Goal: Task Accomplishment & Management: Complete application form

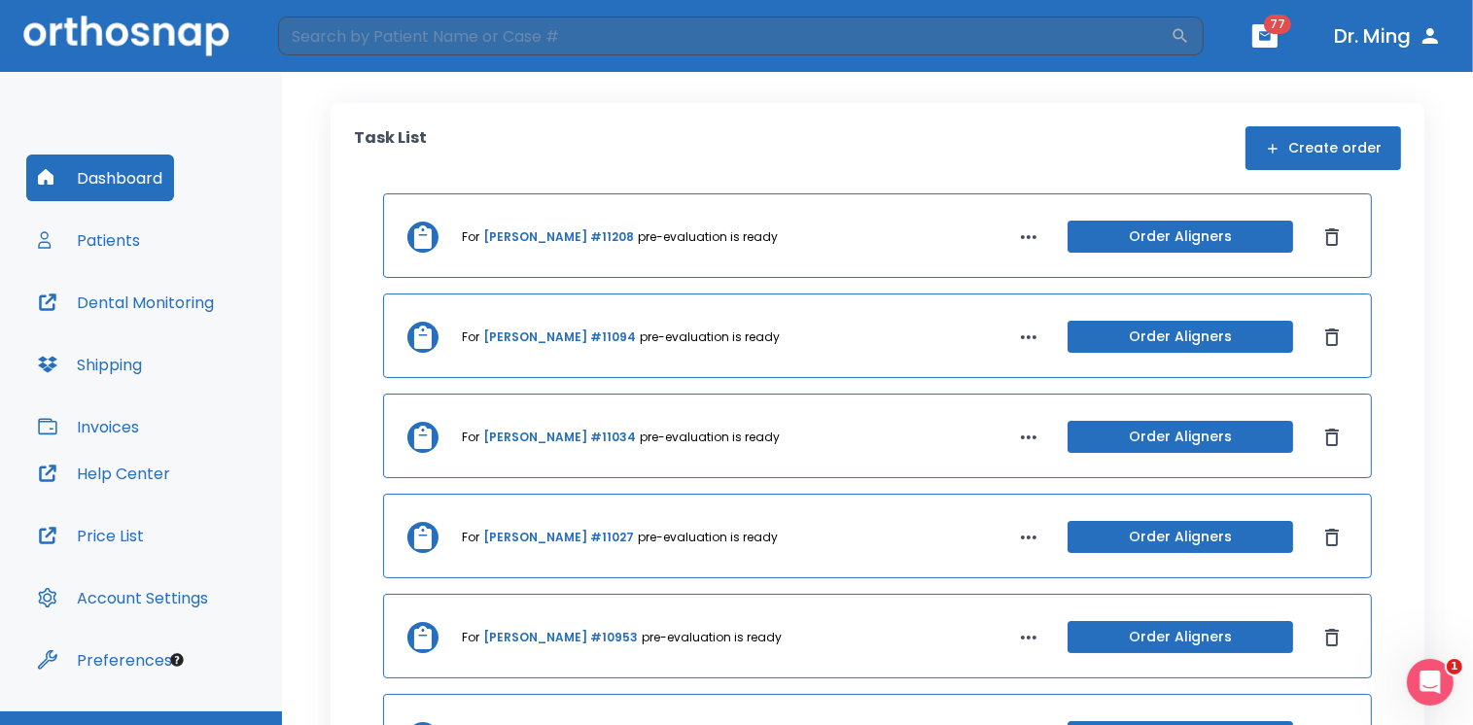
click at [123, 239] on button "Patients" at bounding box center [88, 240] width 125 height 47
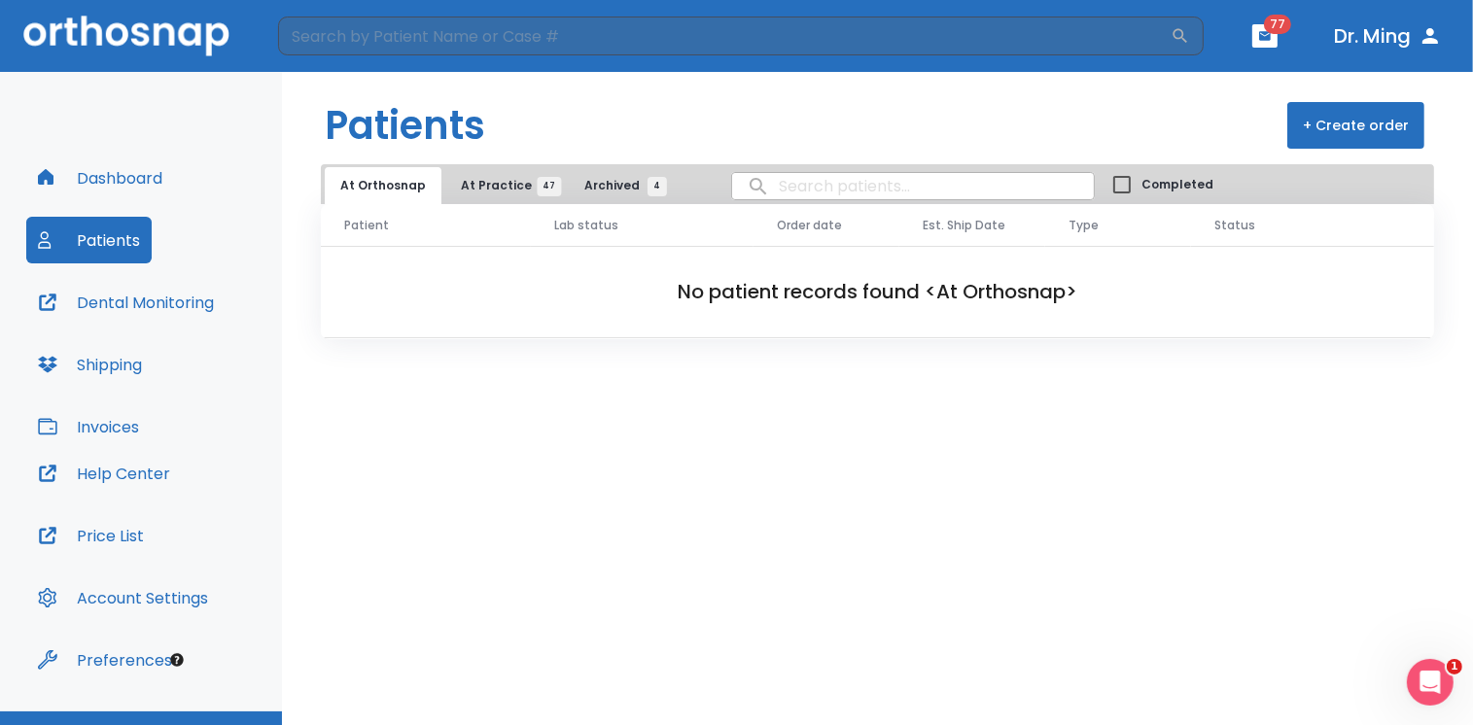
click at [792, 189] on input "search" at bounding box center [913, 186] width 362 height 38
type input "[PERSON_NAME]"
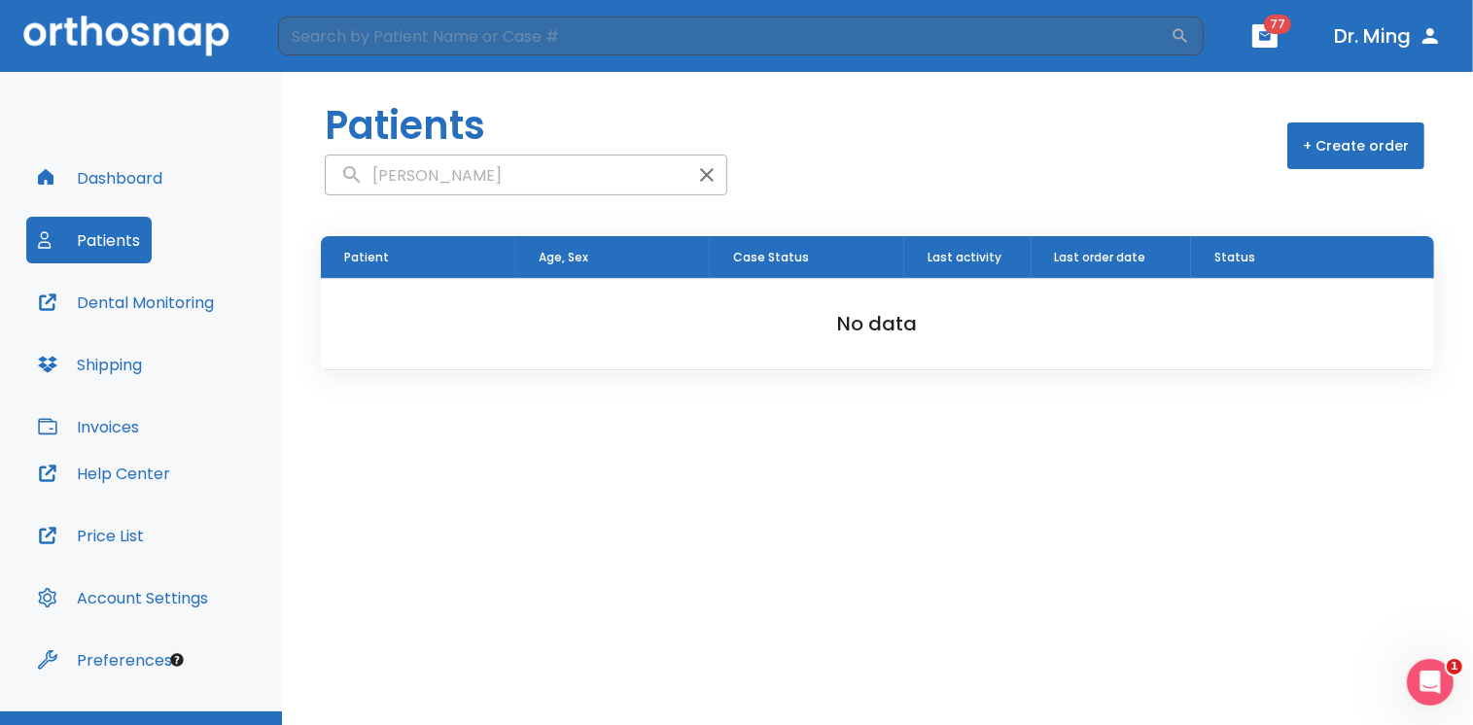
click at [118, 181] on button "Dashboard" at bounding box center [100, 178] width 148 height 47
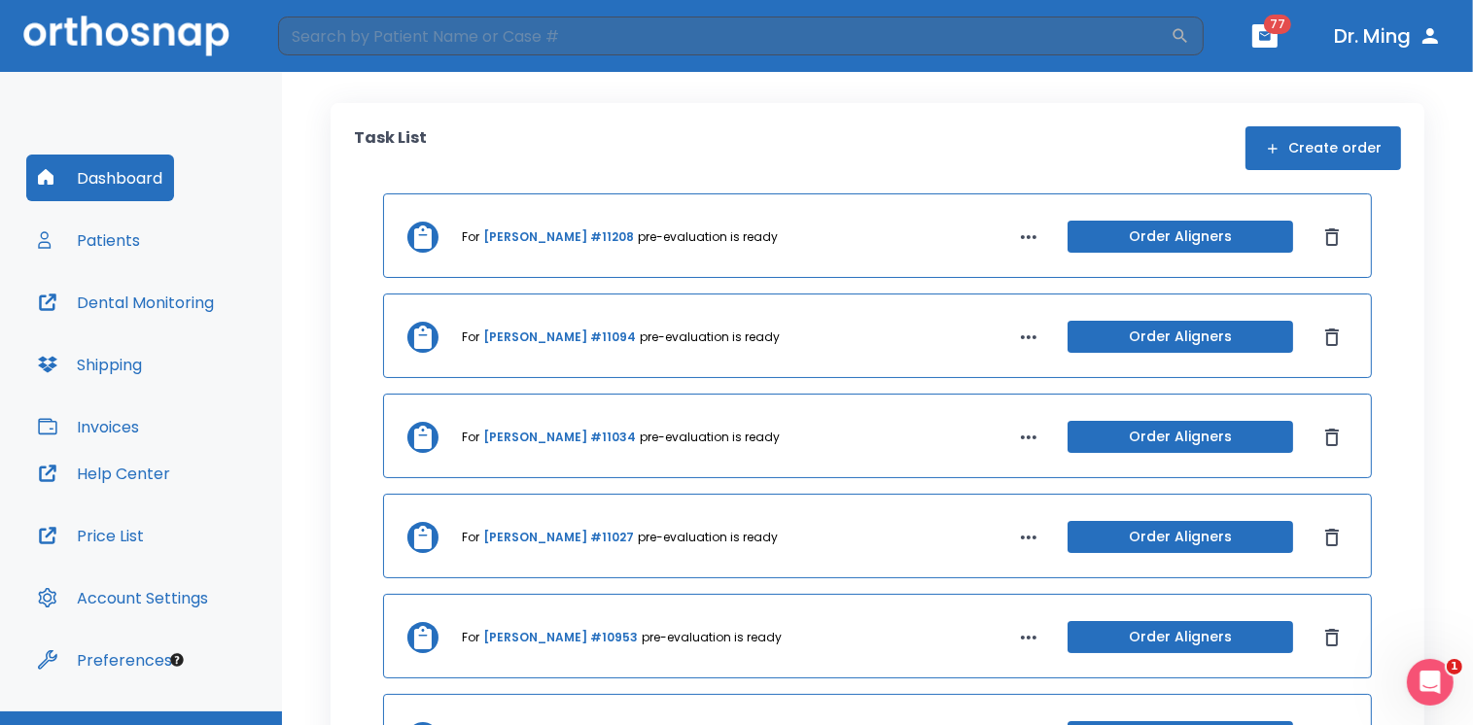
click at [98, 236] on button "Patients" at bounding box center [88, 240] width 125 height 47
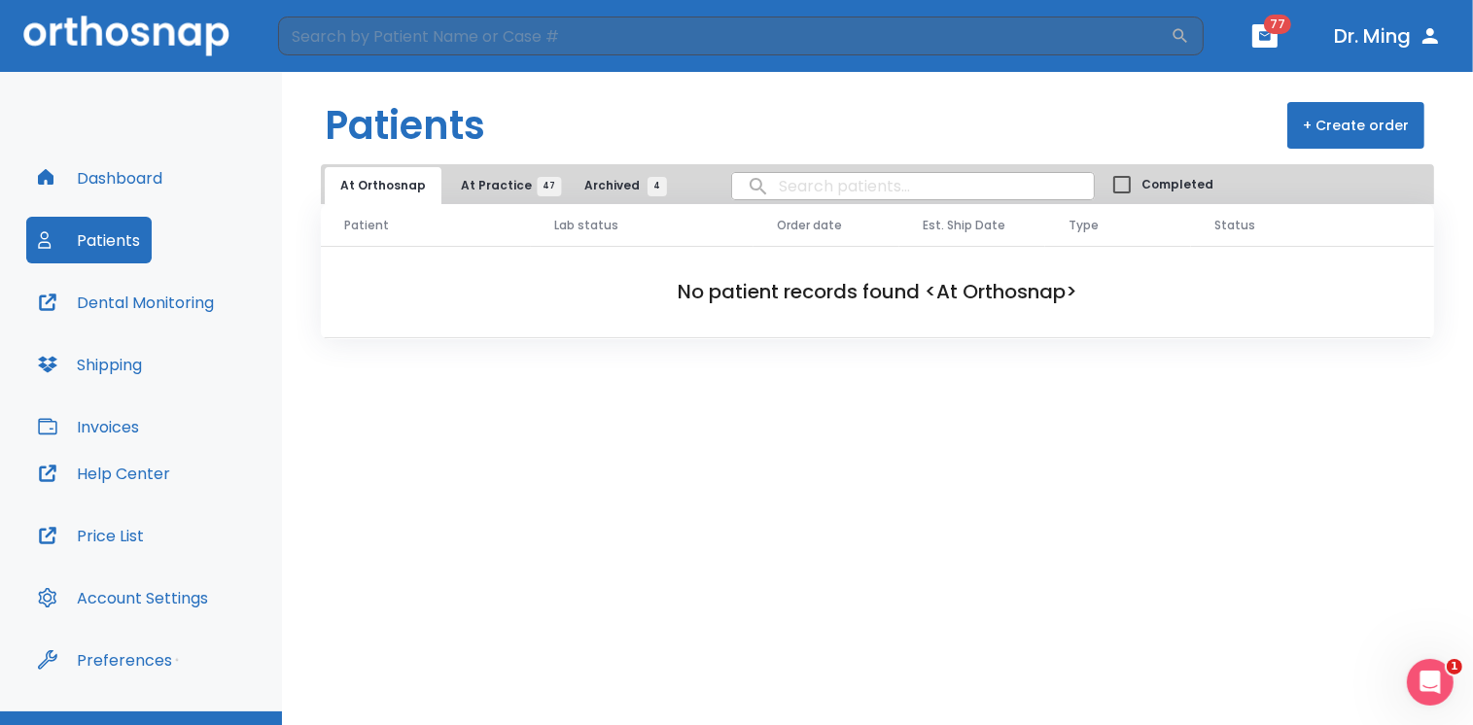
click at [797, 175] on input "search" at bounding box center [913, 186] width 362 height 38
click at [797, 183] on input "search" at bounding box center [913, 186] width 362 height 38
type input "[PERSON_NAME]"
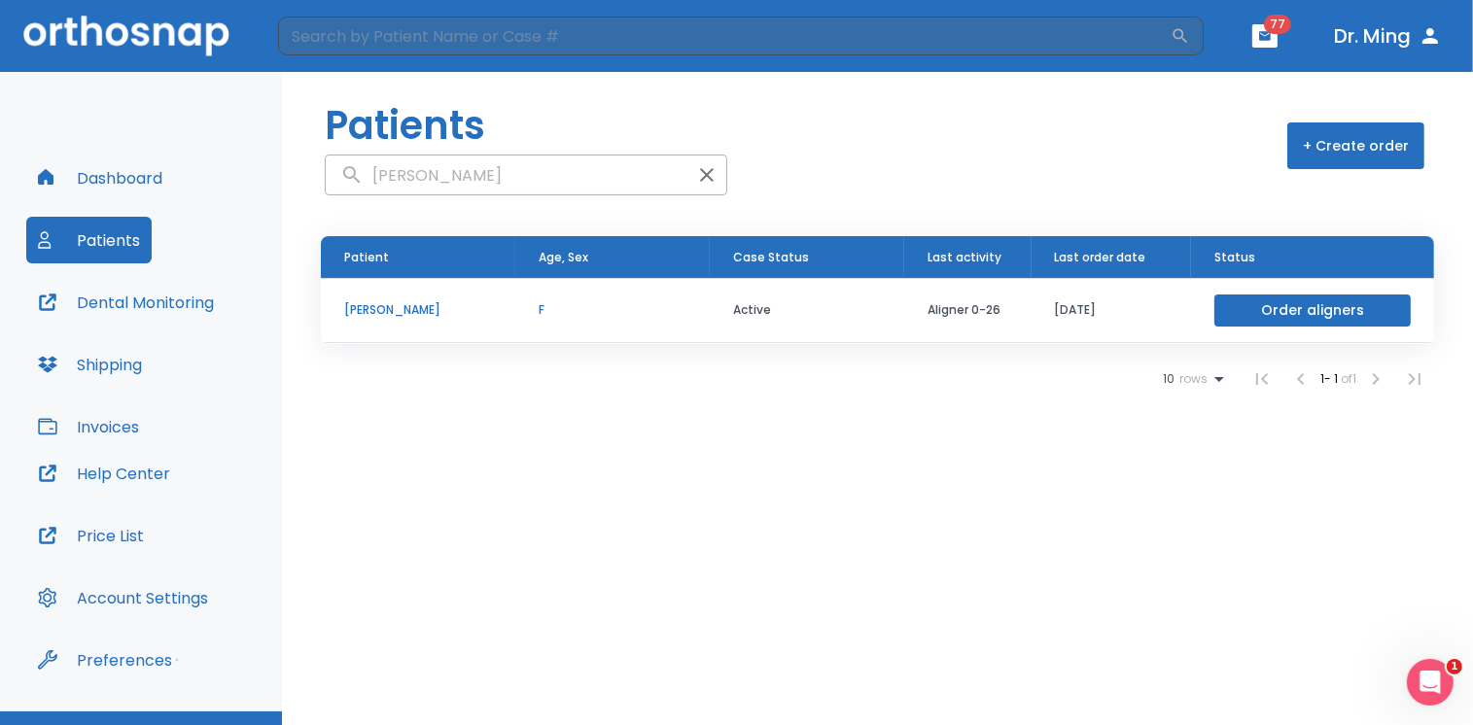
click at [389, 309] on p "[PERSON_NAME]" at bounding box center [418, 309] width 148 height 17
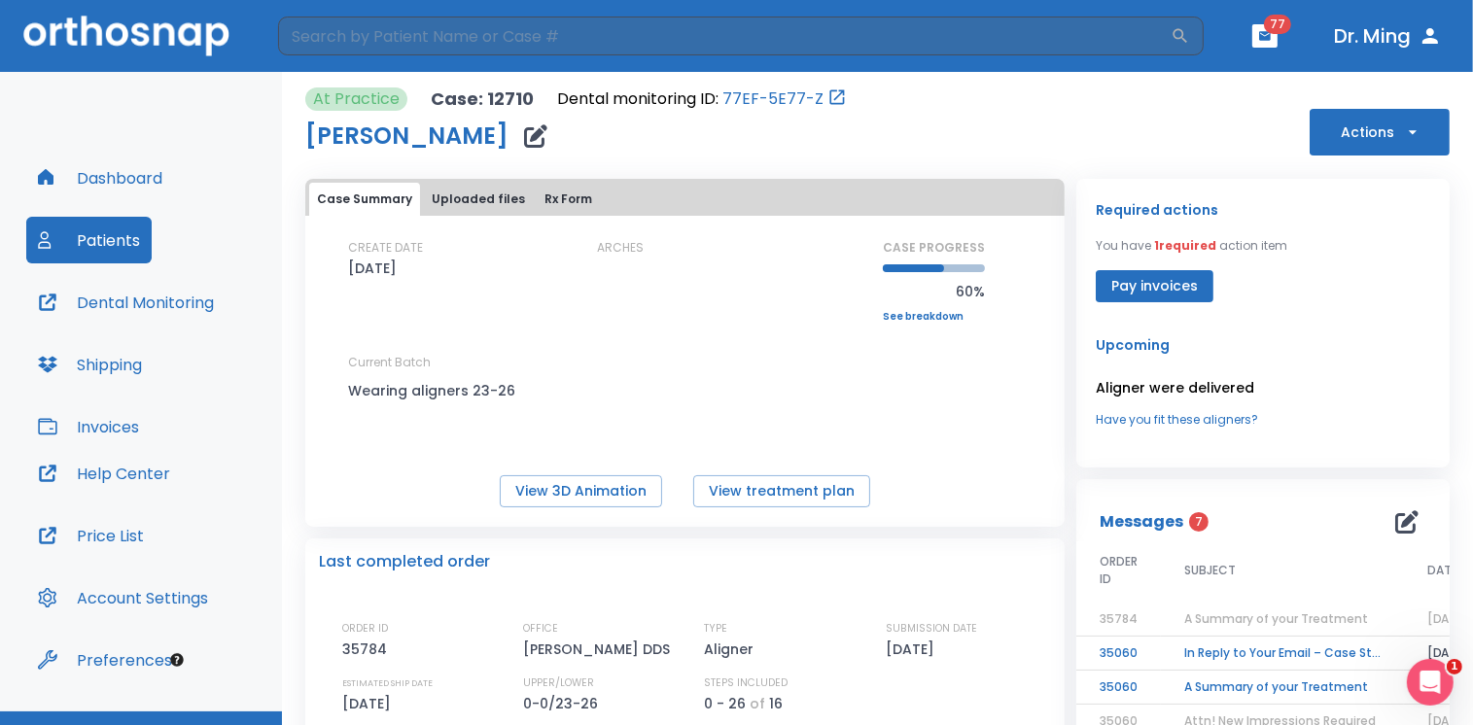
scroll to position [3, 0]
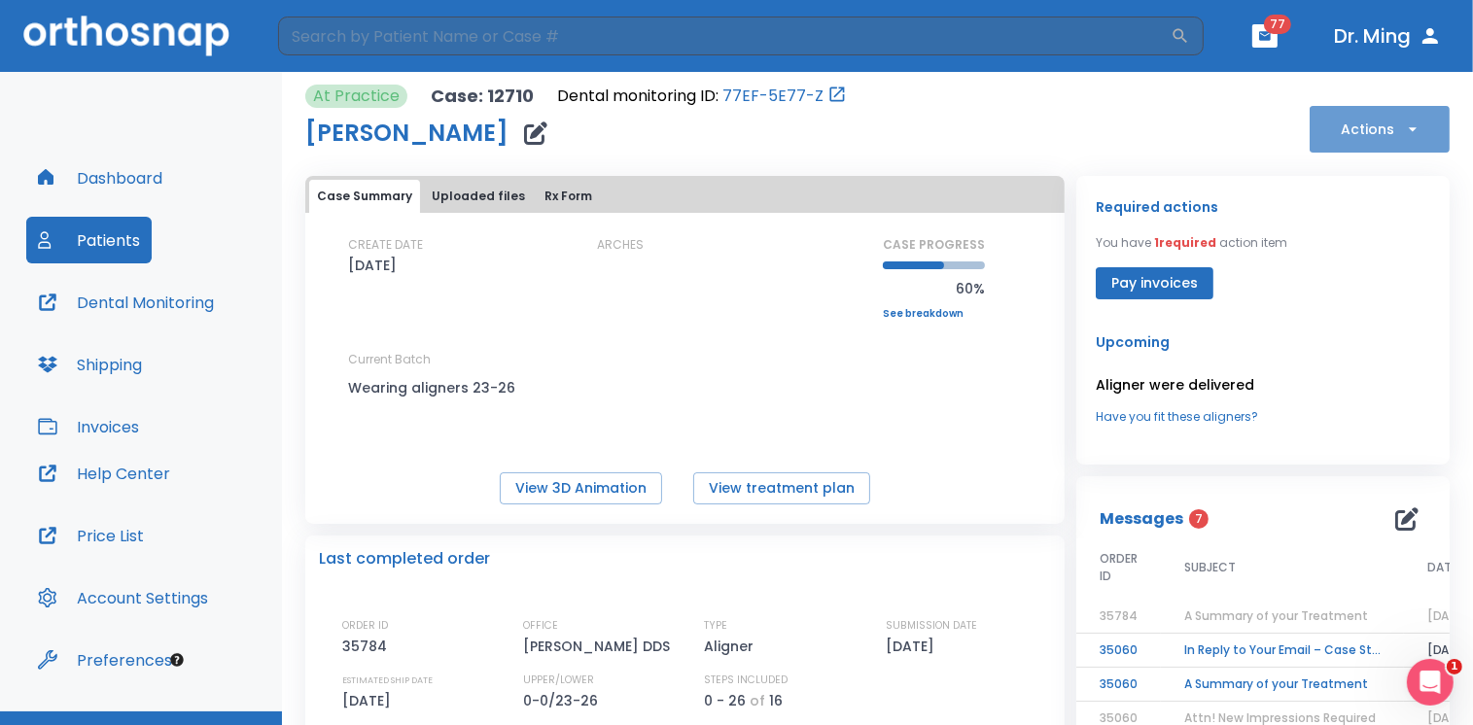
click at [1403, 136] on icon "button" at bounding box center [1412, 129] width 19 height 19
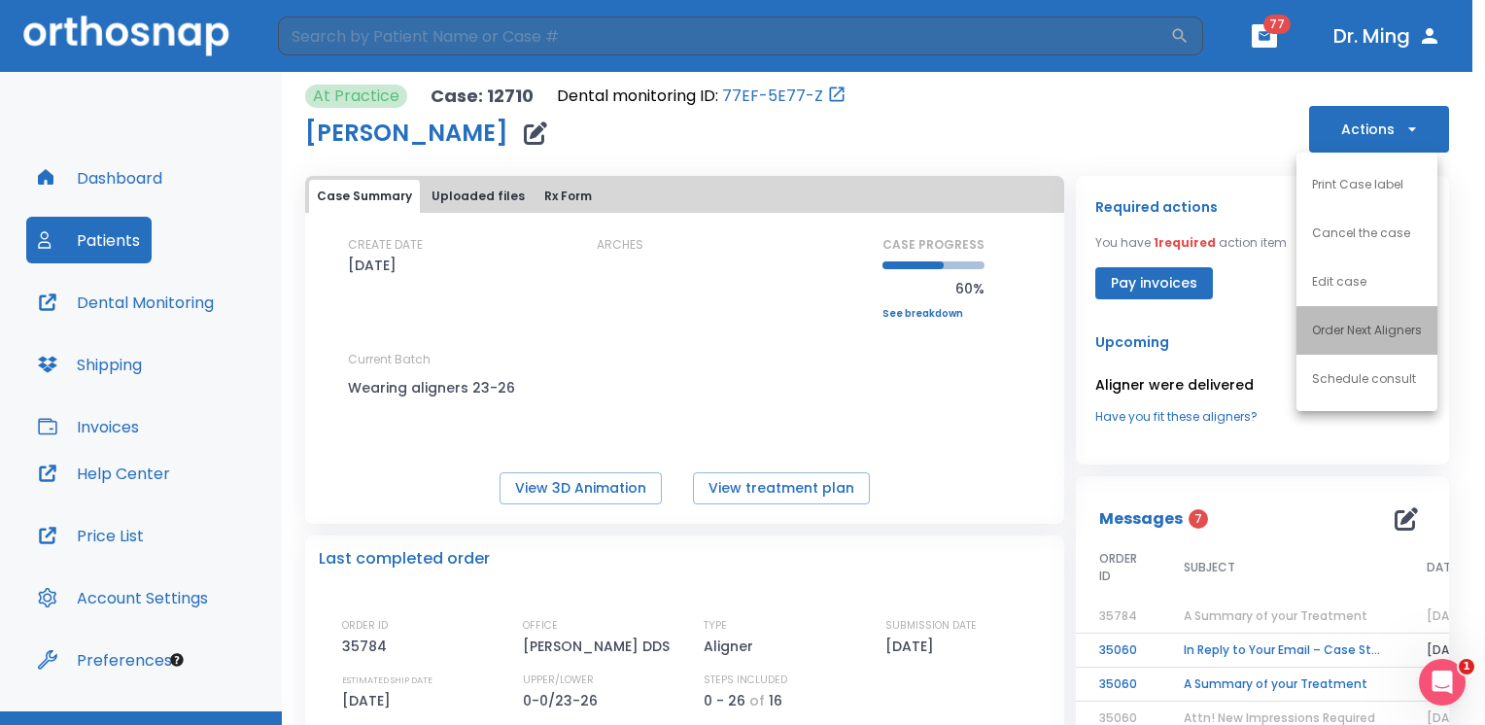
click at [1354, 322] on p "Order Next Aligners" at bounding box center [1367, 330] width 110 height 17
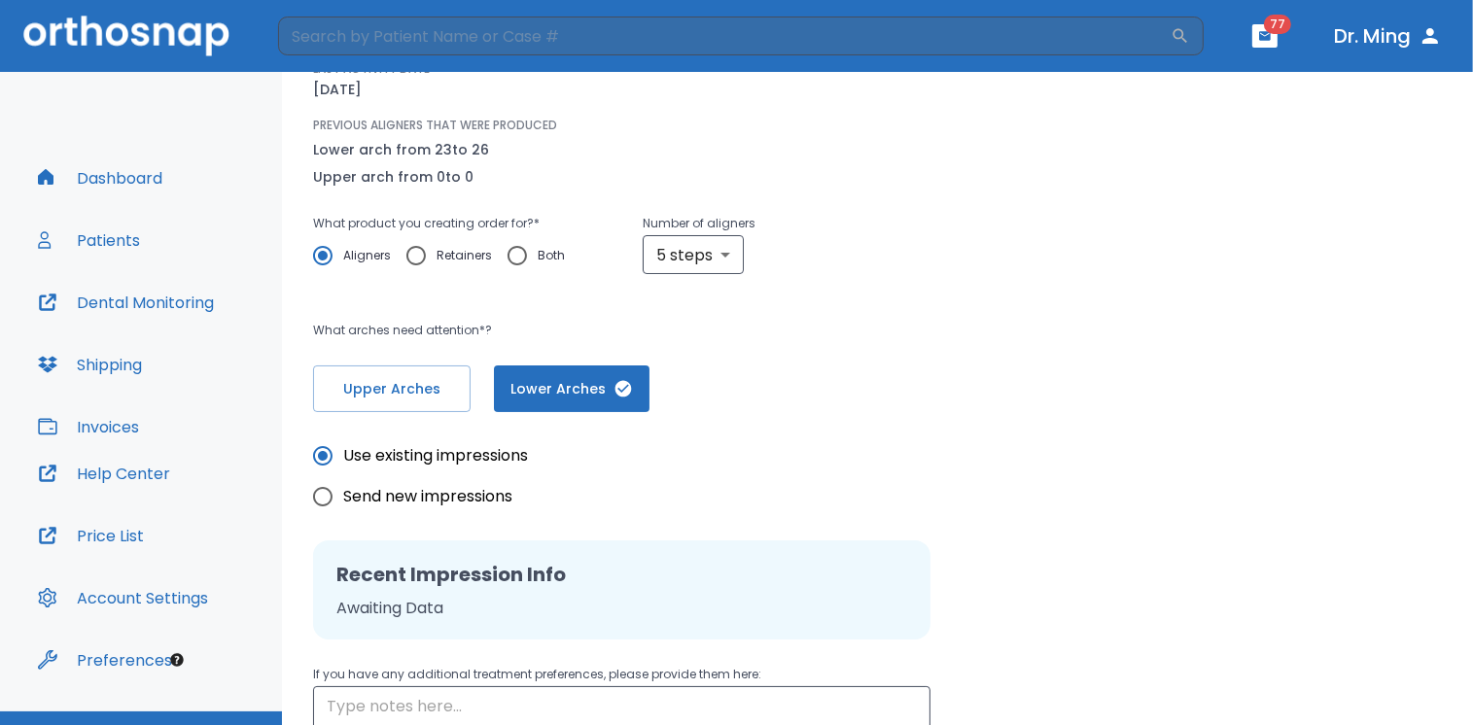
scroll to position [212, 0]
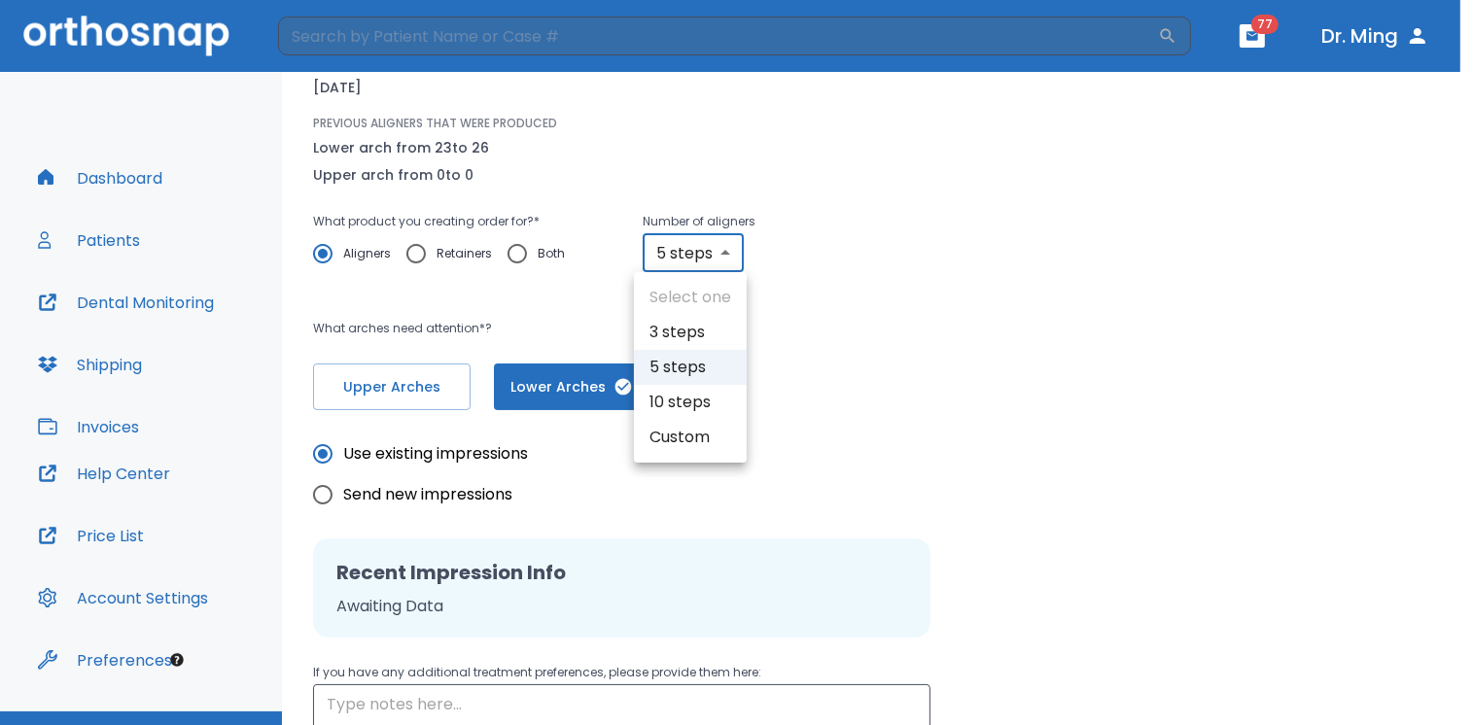
click at [718, 252] on body "​ 77 Dr. Ming Dashboard Patients Dental Monitoring Shipping Invoices Help Cente…" at bounding box center [736, 362] width 1473 height 725
click at [724, 257] on div at bounding box center [742, 362] width 1485 height 725
click at [719, 259] on body "​ 77 Dr. Ming Dashboard Patients Dental Monitoring Shipping Invoices Help Cente…" at bounding box center [736, 362] width 1473 height 725
click at [696, 441] on li "Custom" at bounding box center [690, 437] width 113 height 35
type input "custom"
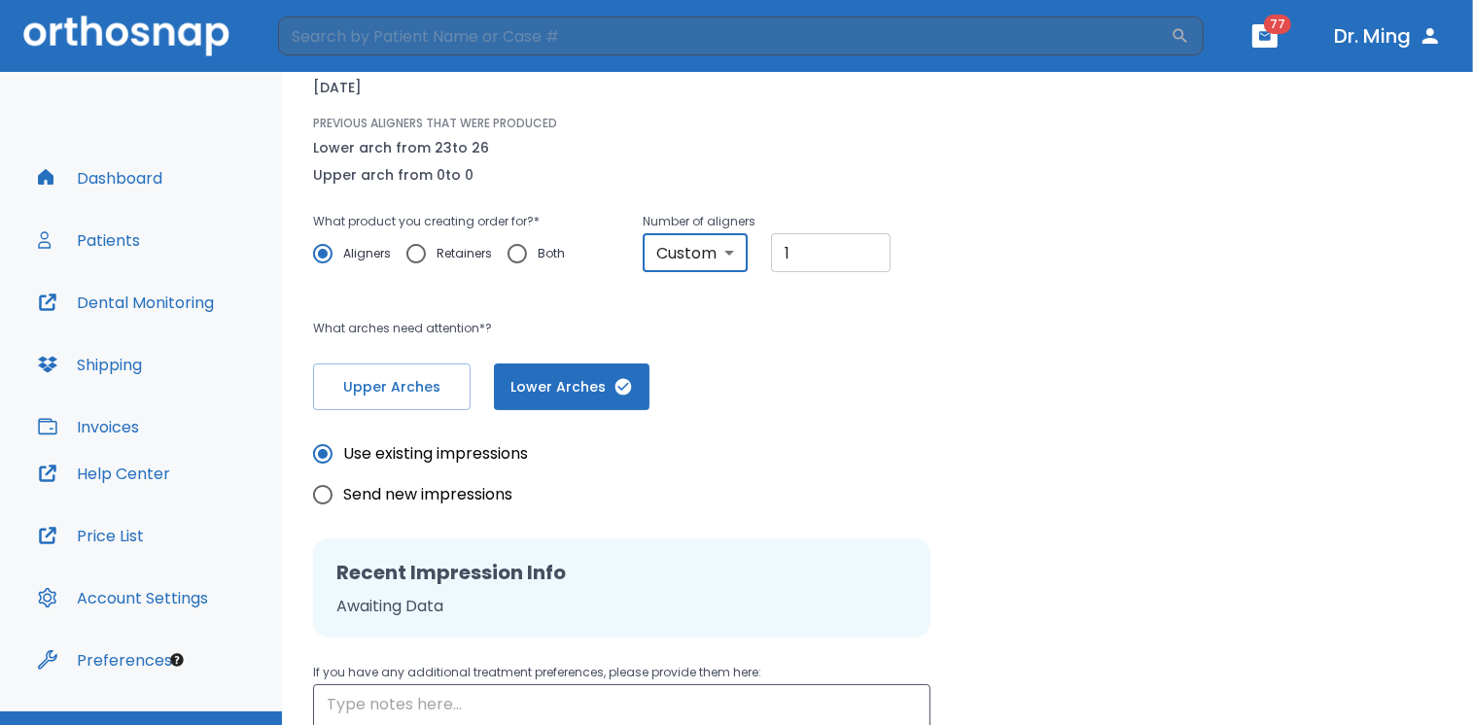
click at [869, 254] on input "1" at bounding box center [831, 252] width 120 height 39
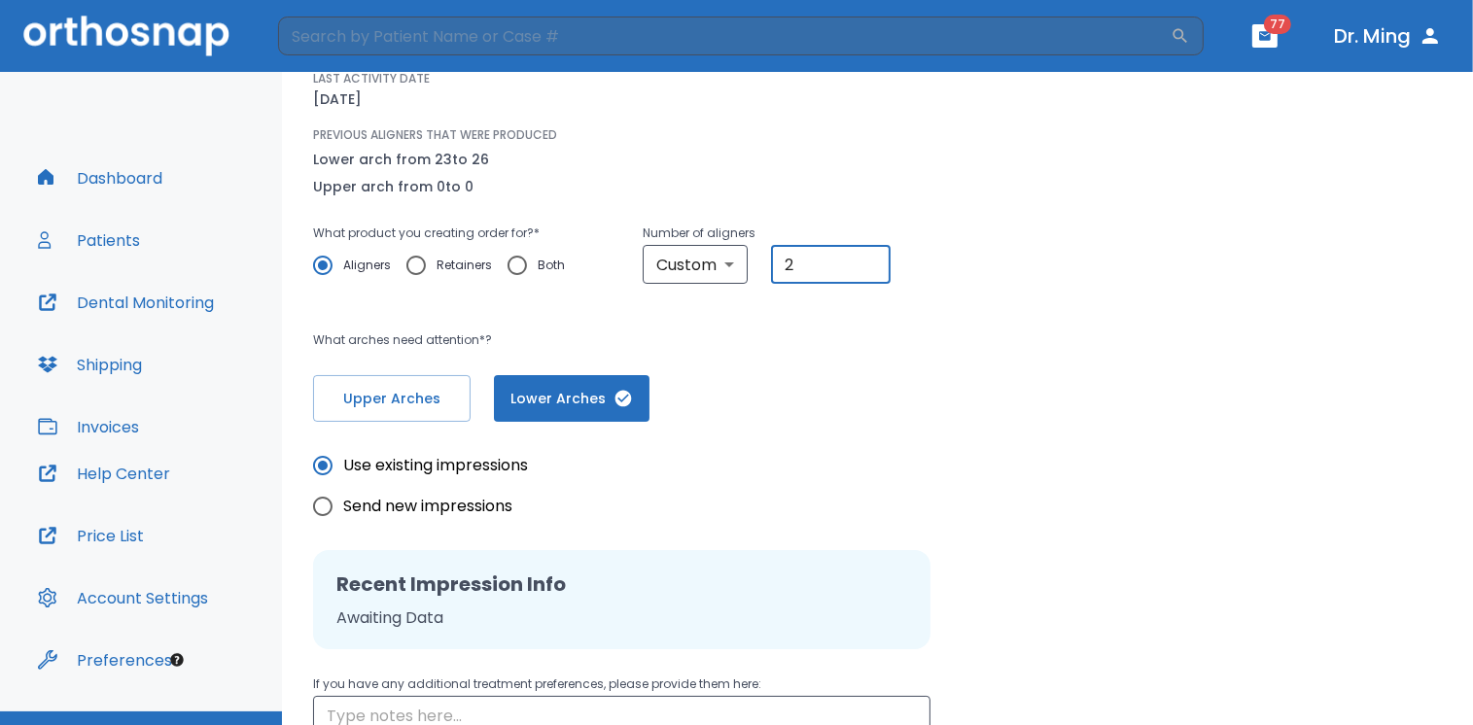
click at [867, 259] on input "2" at bounding box center [831, 264] width 120 height 39
click at [867, 259] on input "3" at bounding box center [831, 264] width 120 height 39
click at [867, 259] on input "4" at bounding box center [831, 264] width 120 height 39
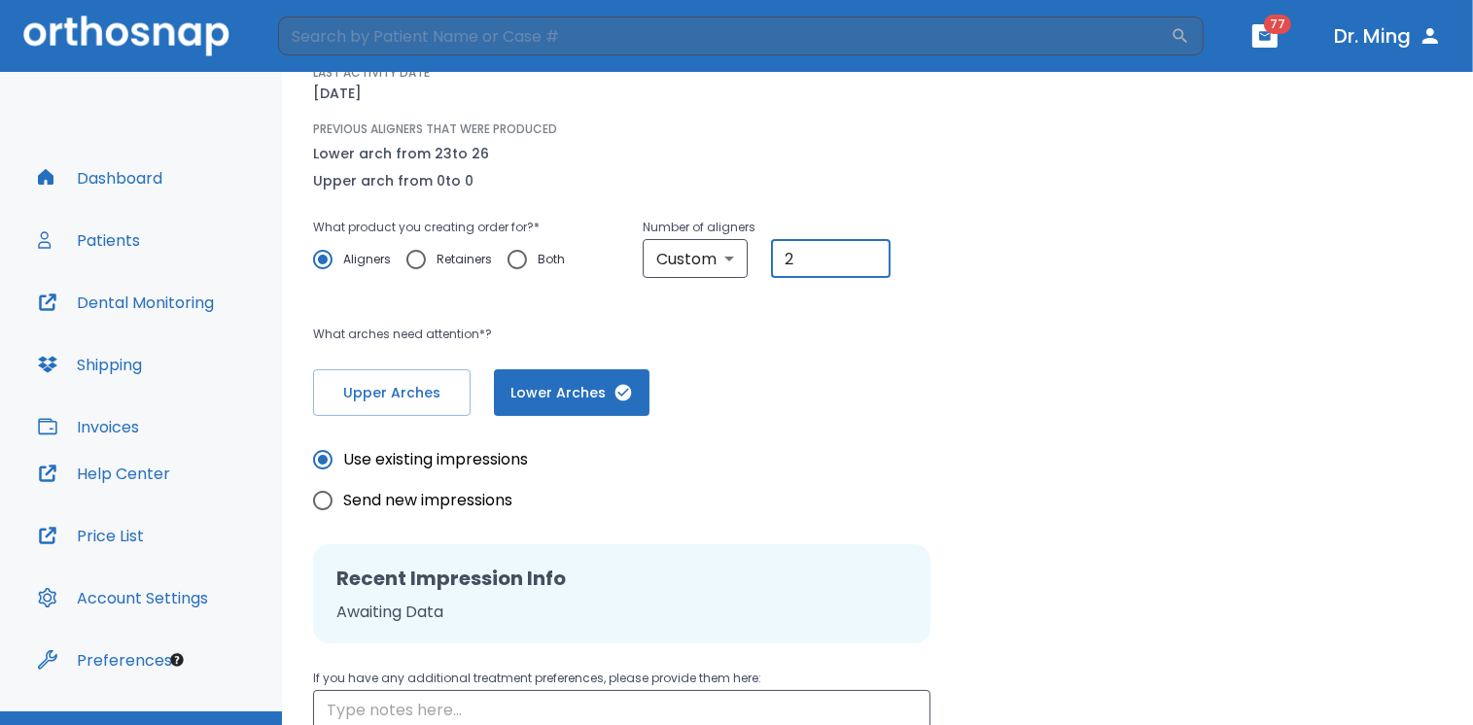
scroll to position [210, 0]
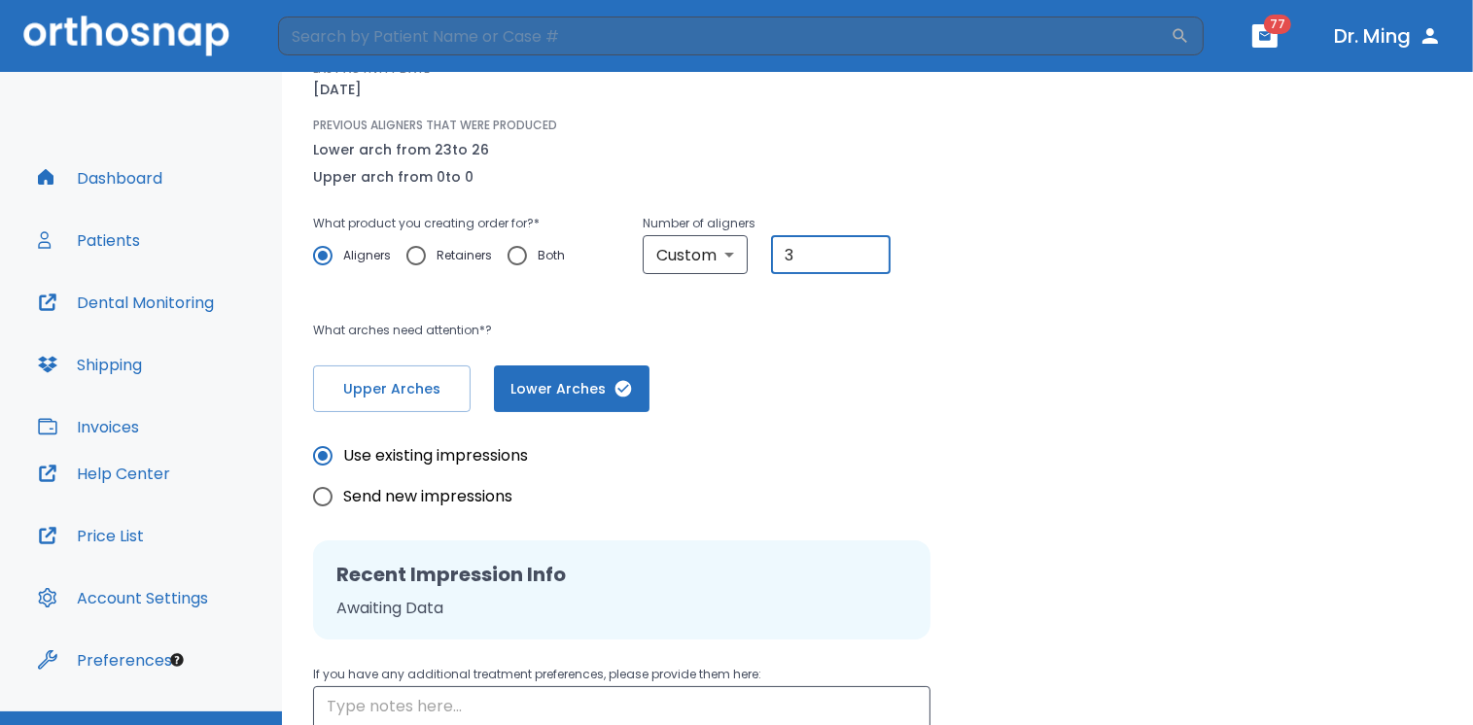
click at [868, 251] on input "3" at bounding box center [831, 254] width 120 height 39
type input "4"
click at [868, 251] on input "4" at bounding box center [831, 254] width 120 height 39
click at [1003, 288] on div "Case: 12710 [PERSON_NAME] LAST ACTIVITY DATE [DATE] PREVIOUS ALIGNERS THAT WERE…" at bounding box center [877, 211] width 1129 height 402
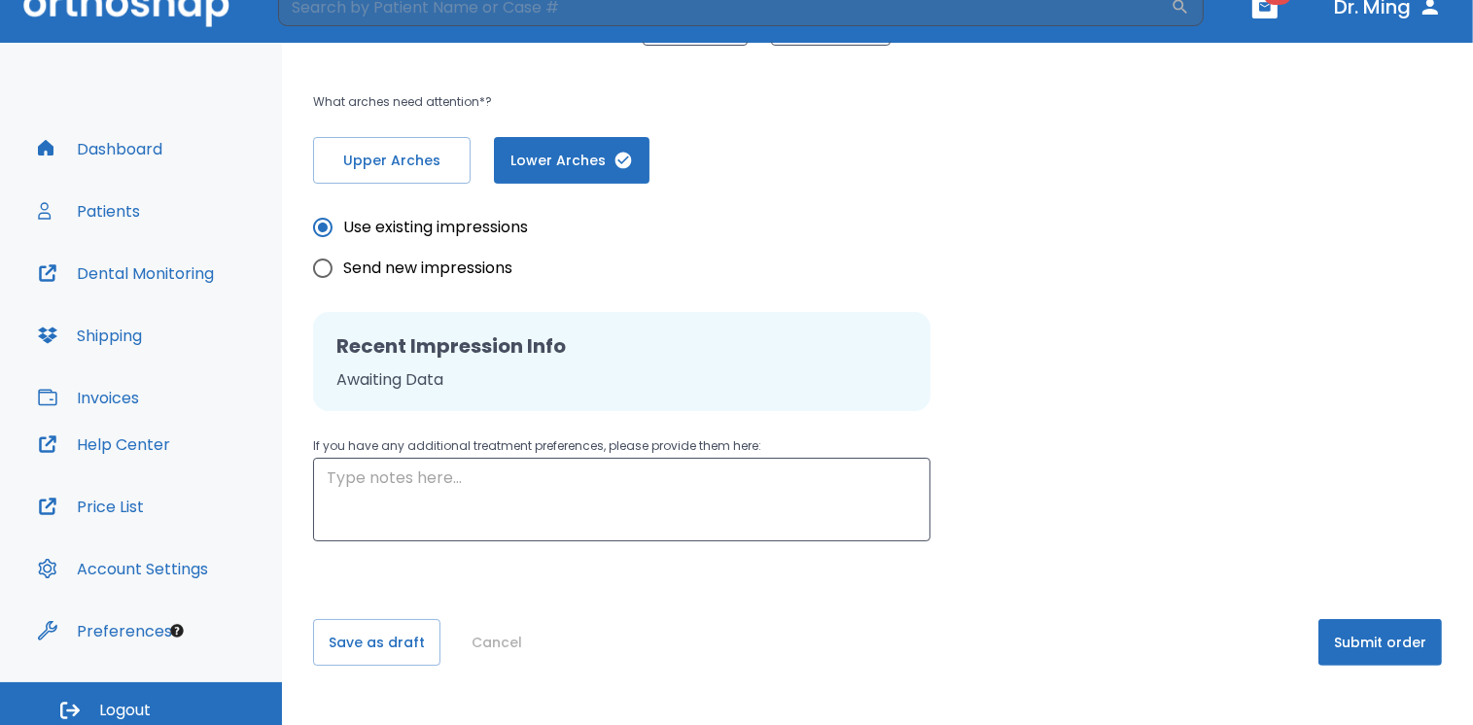
scroll to position [35, 0]
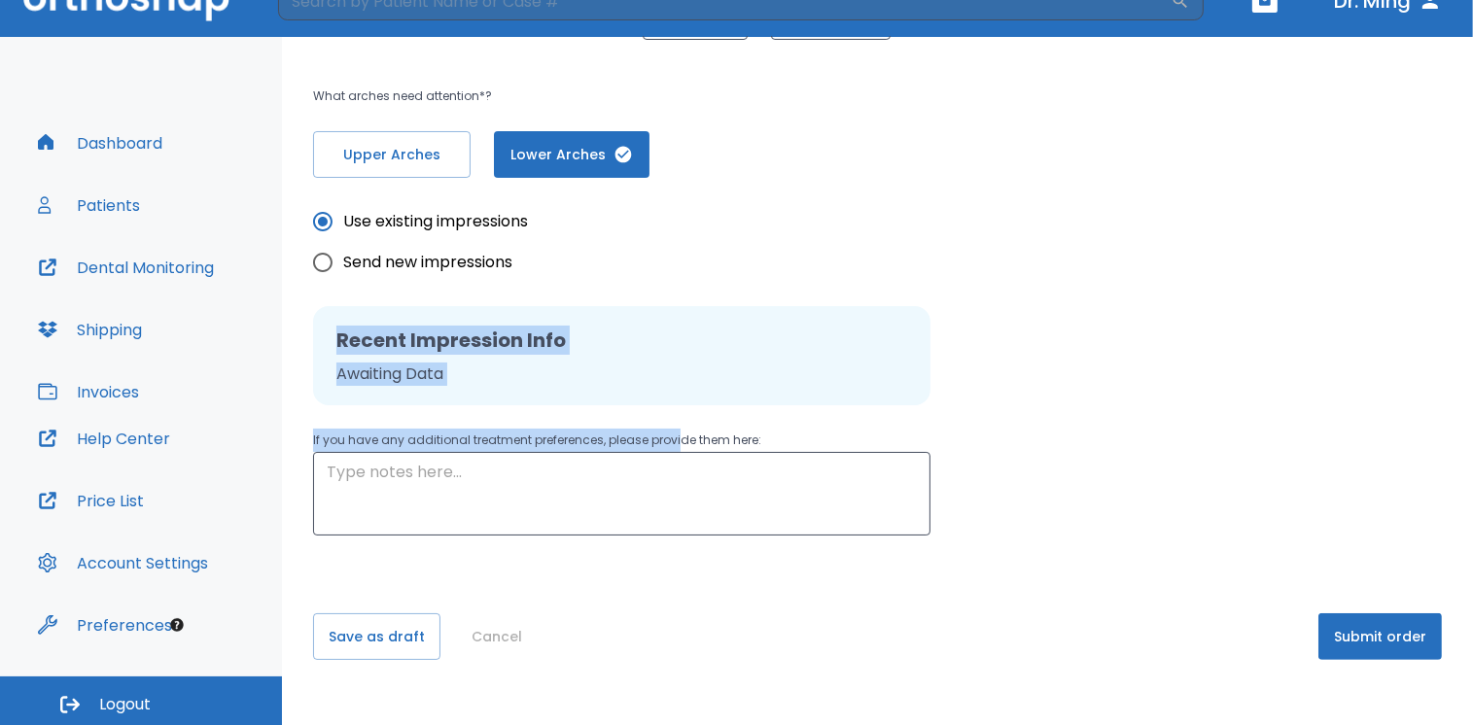
drag, startPoint x: 1003, startPoint y: 286, endPoint x: 676, endPoint y: 431, distance: 358.2
click at [676, 431] on div "Use existing impressions Send new impressions Recent Impression Info Awaiting D…" at bounding box center [877, 357] width 1129 height 358
click at [1123, 394] on div "Use existing impressions Send new impressions Recent Impression Info Awaiting D…" at bounding box center [877, 357] width 1129 height 358
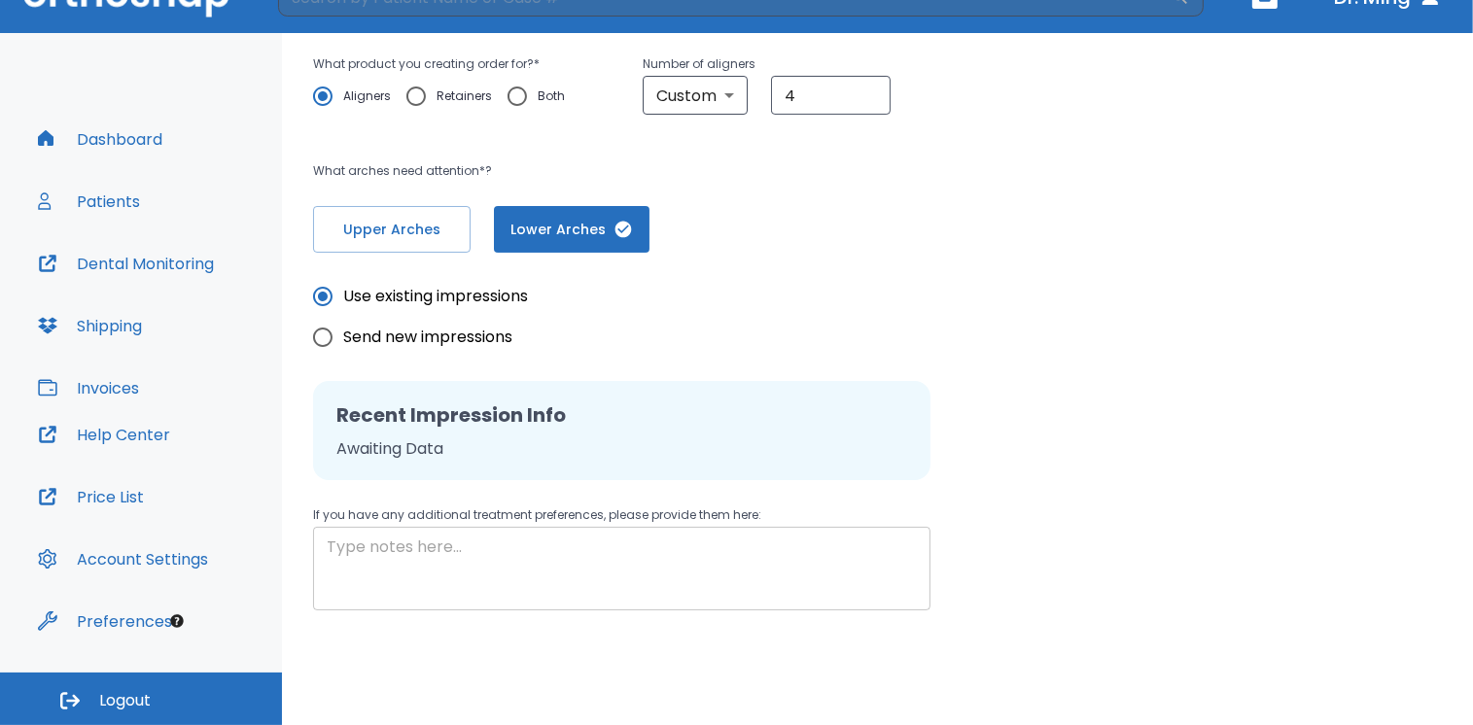
scroll to position [341, 0]
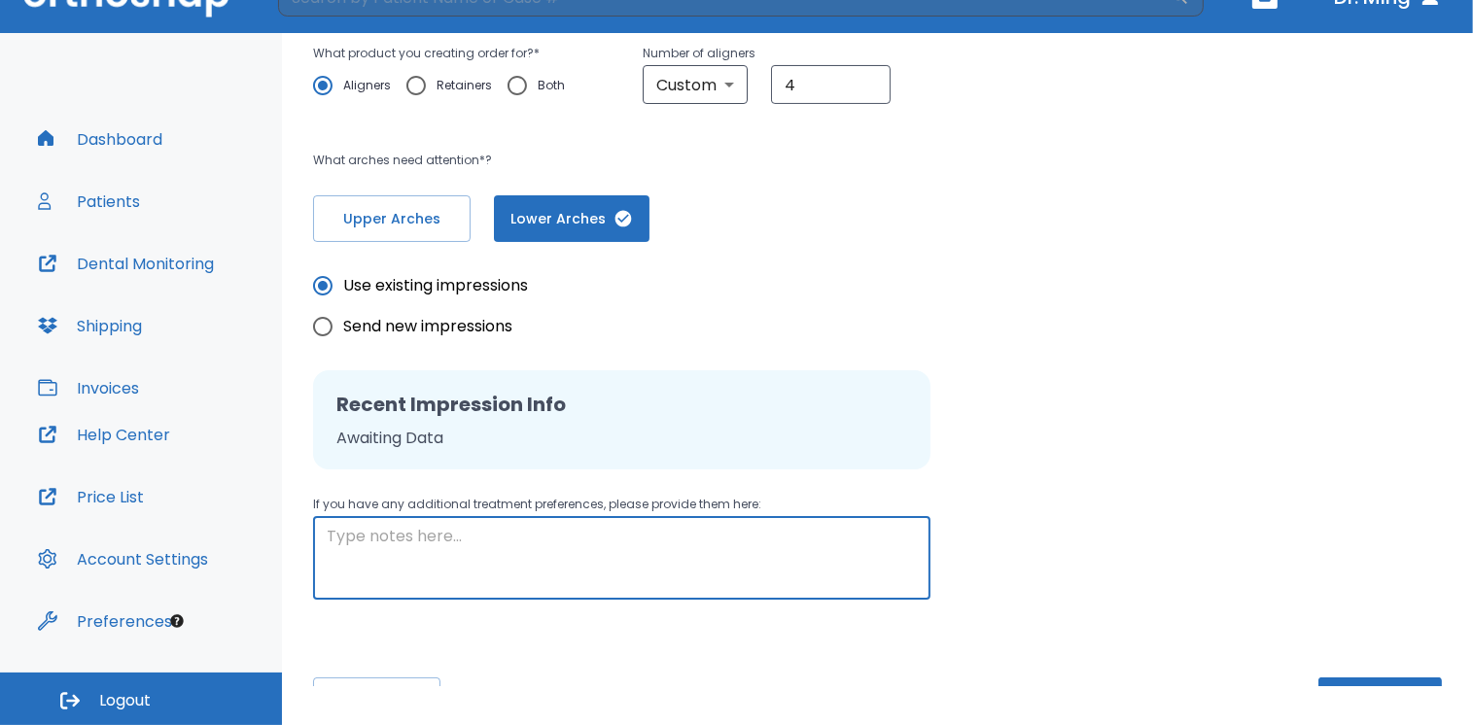
click at [464, 533] on textarea at bounding box center [622, 558] width 590 height 67
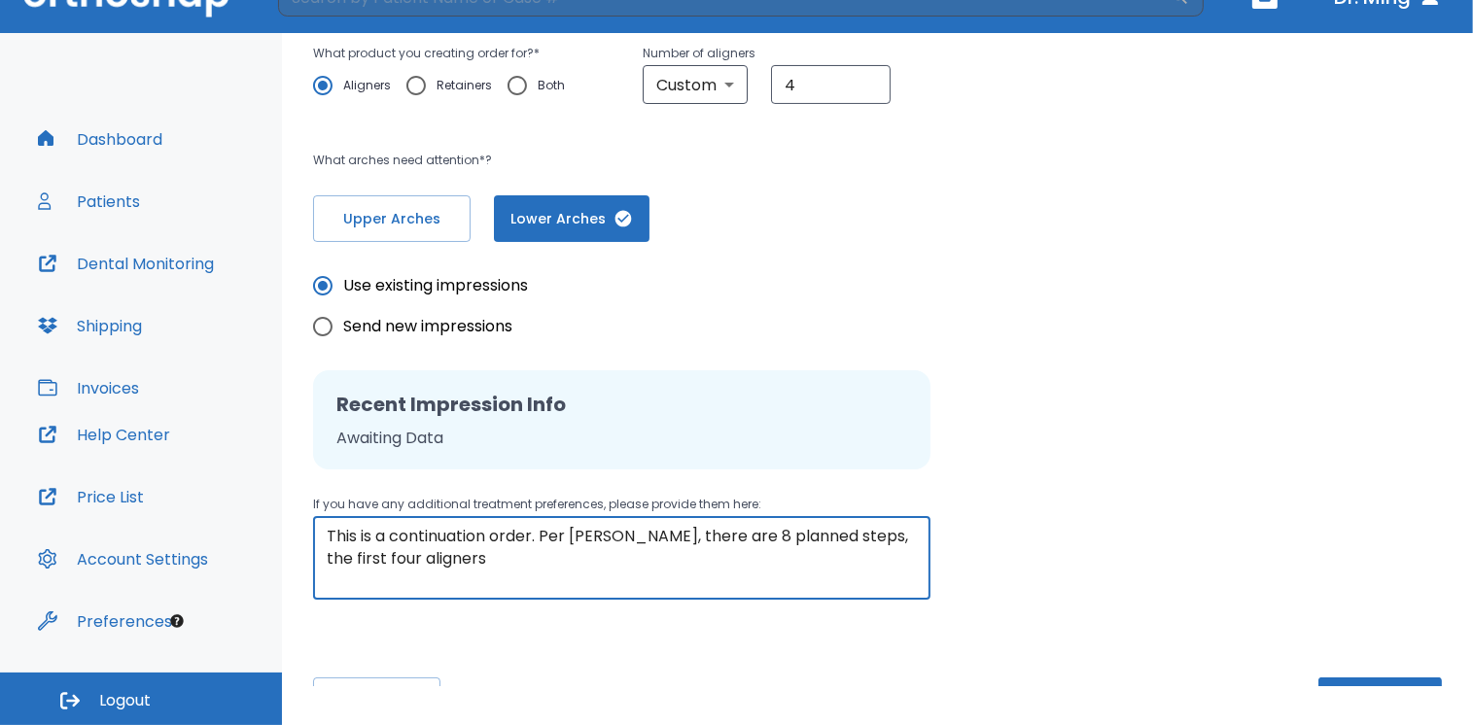
click at [487, 535] on textarea "This is a continuation order. Per [PERSON_NAME], there are 8 planned steps, the…" at bounding box center [622, 558] width 590 height 67
click at [879, 535] on textarea "This is a continuation case order. Per [PERSON_NAME], there are 8 planned steps…" at bounding box center [622, 558] width 590 height 67
click at [910, 539] on textarea "This is a continuation case order. Per [PERSON_NAME], there are 8 planned steps…" at bounding box center [622, 558] width 590 height 67
click at [459, 561] on textarea "This is a continuation case order. Per [PERSON_NAME], there are 8 planned steps…" at bounding box center [622, 558] width 590 height 67
click at [498, 563] on textarea "This is a continuation case order. Per [PERSON_NAME], there are 8 planned steps…" at bounding box center [622, 558] width 590 height 67
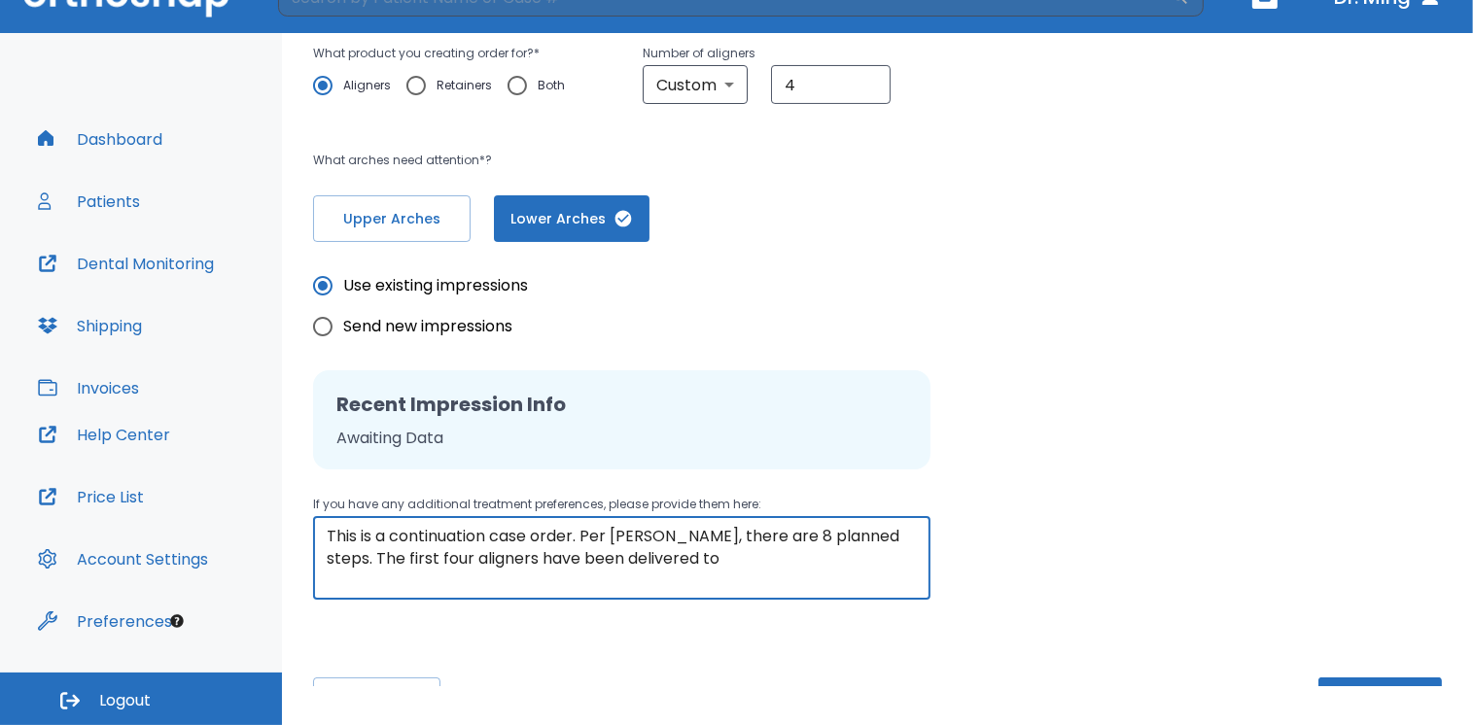
click at [645, 563] on textarea "This is a continuation case order. Per [PERSON_NAME], there are 8 planned steps…" at bounding box center [622, 558] width 590 height 67
click at [894, 558] on textarea "This is a continuation case order. Per [PERSON_NAME], there are 8 planned steps…" at bounding box center [622, 558] width 590 height 67
click at [418, 579] on textarea "This is a continuation case order. Per [PERSON_NAME], there are 8 planned steps…" at bounding box center [622, 558] width 590 height 67
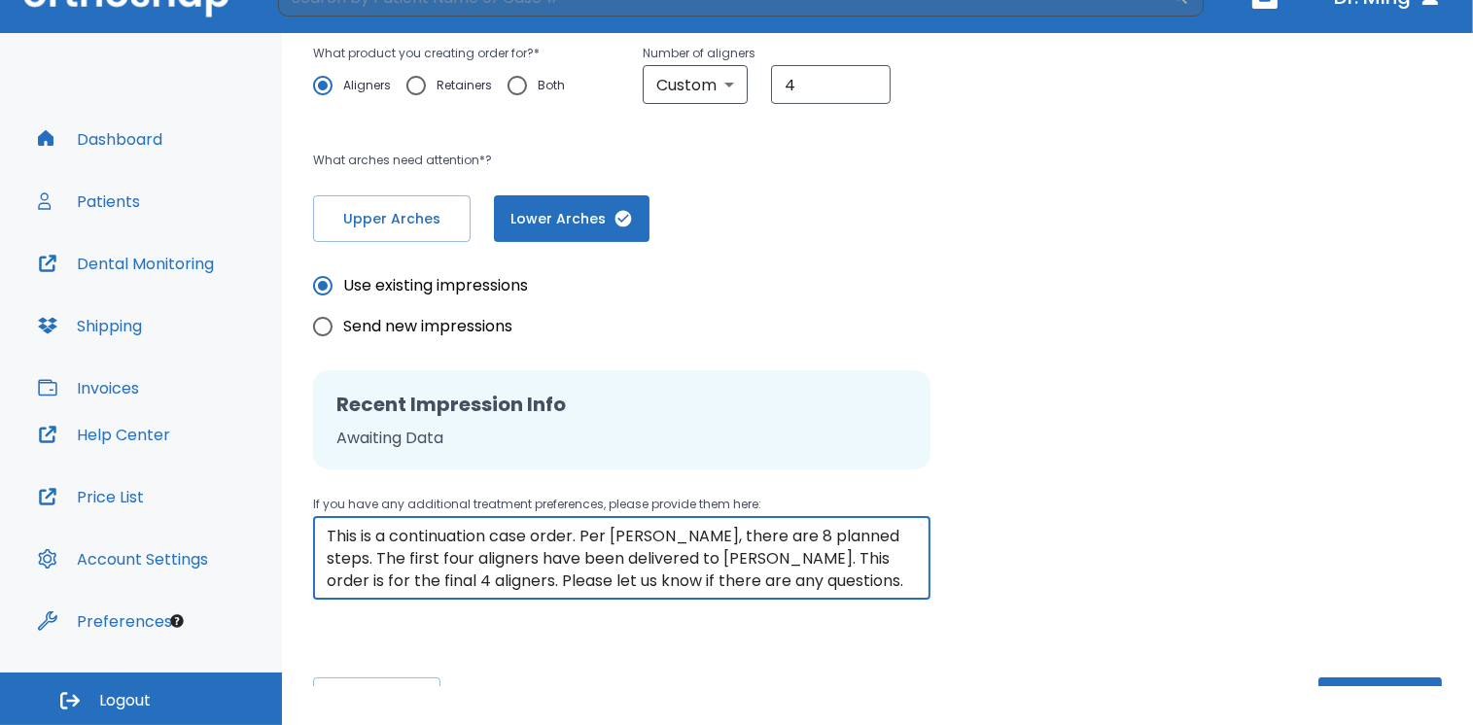
click at [592, 530] on textarea "This is a continuation case order. Per [PERSON_NAME], there are 8 planned steps…" at bounding box center [622, 558] width 590 height 67
click at [758, 580] on textarea "This is a continuation case order. per [PERSON_NAME], there are 8 planned steps…" at bounding box center [622, 558] width 590 height 67
click at [362, 554] on textarea "This is a continuation case order. per [PERSON_NAME], there are 8 planned steps…" at bounding box center [622, 558] width 590 height 67
click at [448, 577] on textarea "This is a continuation case order. per [PERSON_NAME], there are 8 planned steps…" at bounding box center [622, 558] width 590 height 67
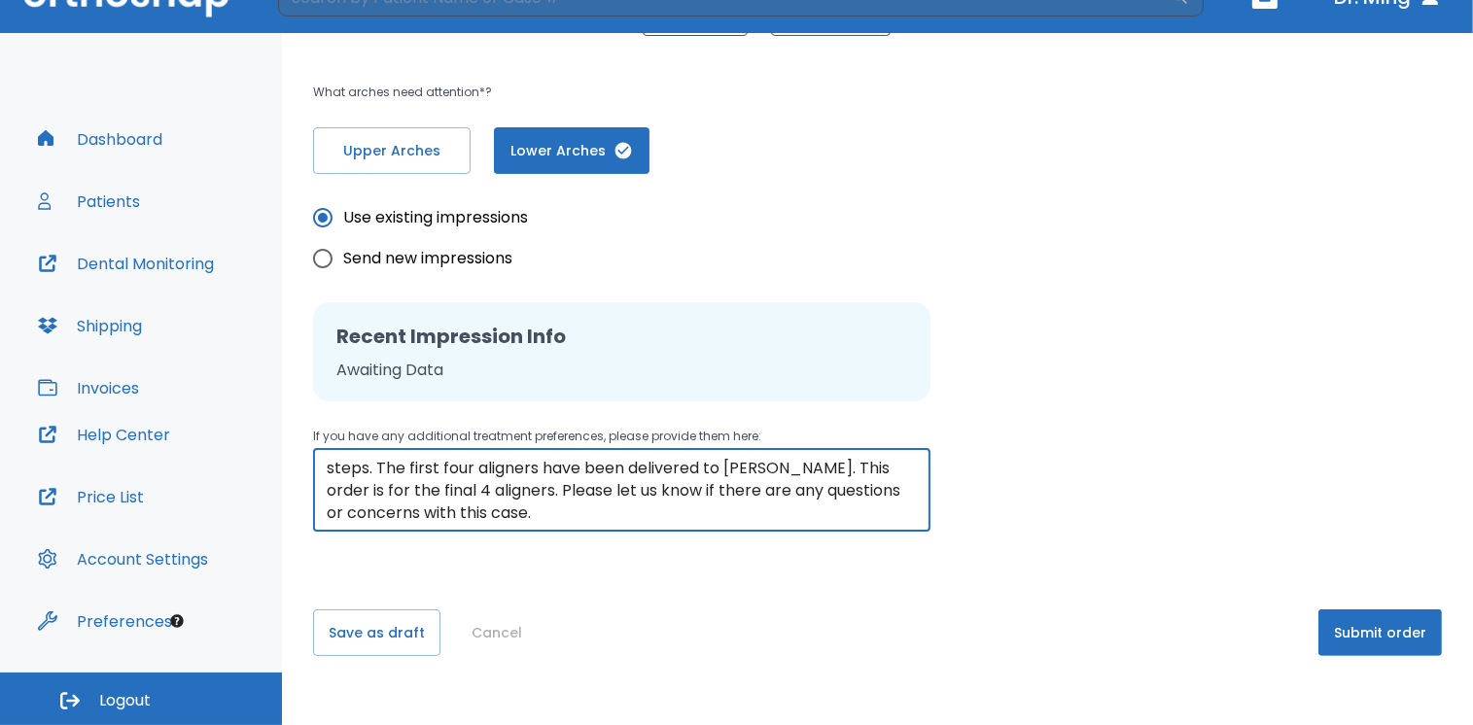
scroll to position [18, 0]
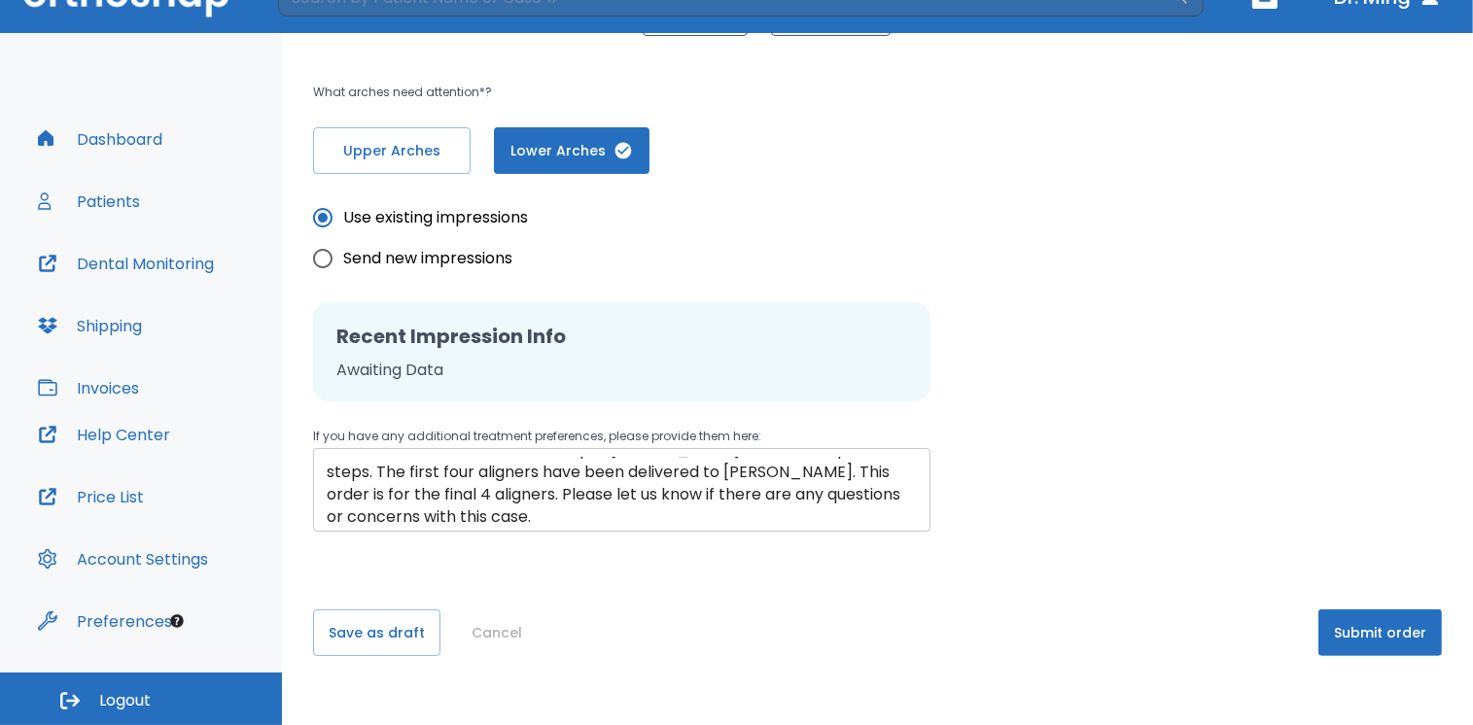
click at [902, 458] on div "This is a continuation case order. per [PERSON_NAME], there are 8 planned steps…" at bounding box center [621, 490] width 617 height 84
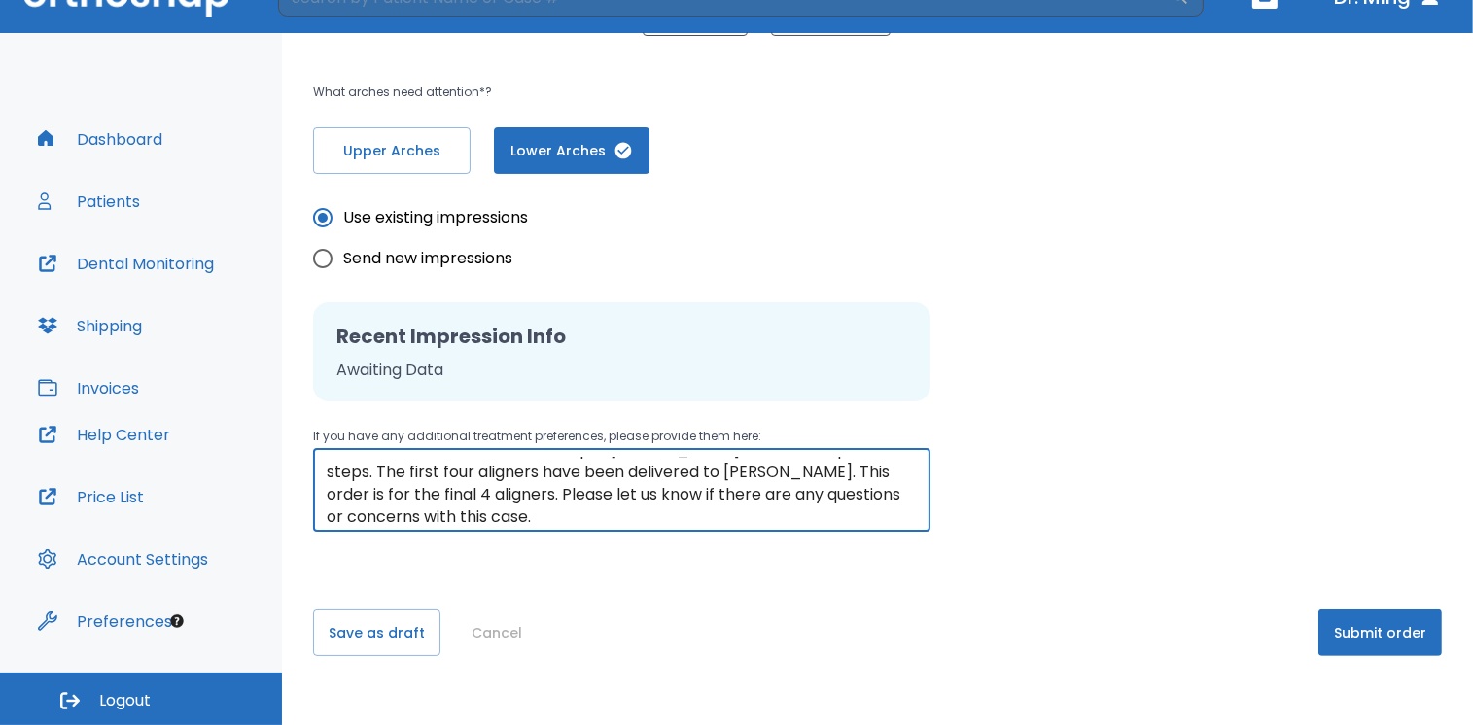
scroll to position [22, 0]
click at [899, 471] on textarea "This is a continuation case order. per [PERSON_NAME], there are 8 planned steps…" at bounding box center [622, 490] width 590 height 67
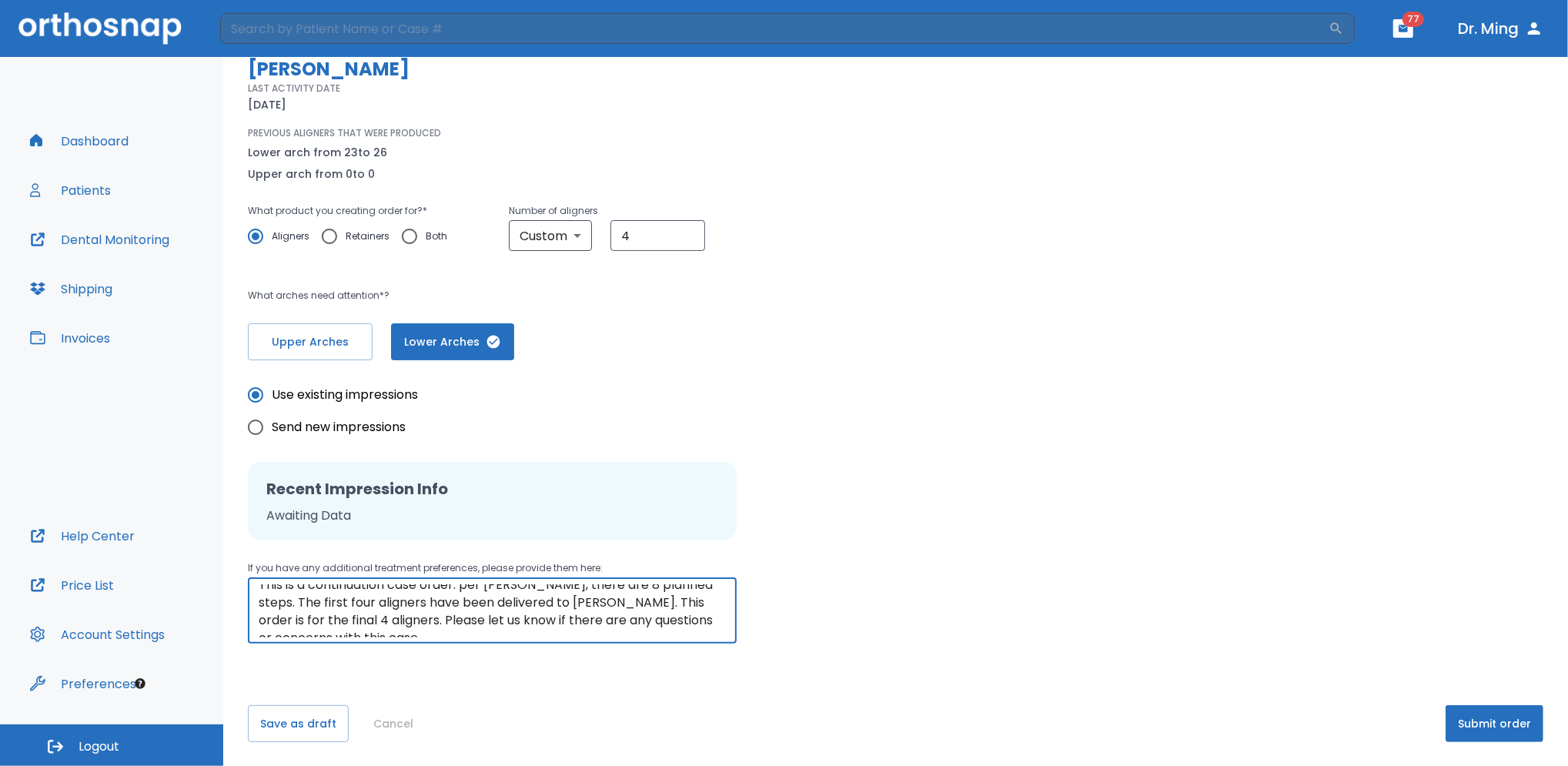
scroll to position [0, 0]
click at [539, 574] on textarea "This is a continuation case order. per [PERSON_NAME], there are 8 planned steps…" at bounding box center [493, 611] width 467 height 53
click at [711, 574] on textarea "This is a continuation case order. per [PERSON_NAME]. There are 8 planned steps…" at bounding box center [493, 611] width 467 height 53
type textarea "This is a continuation case order. per [PERSON_NAME]. There are 8 planned steps…"
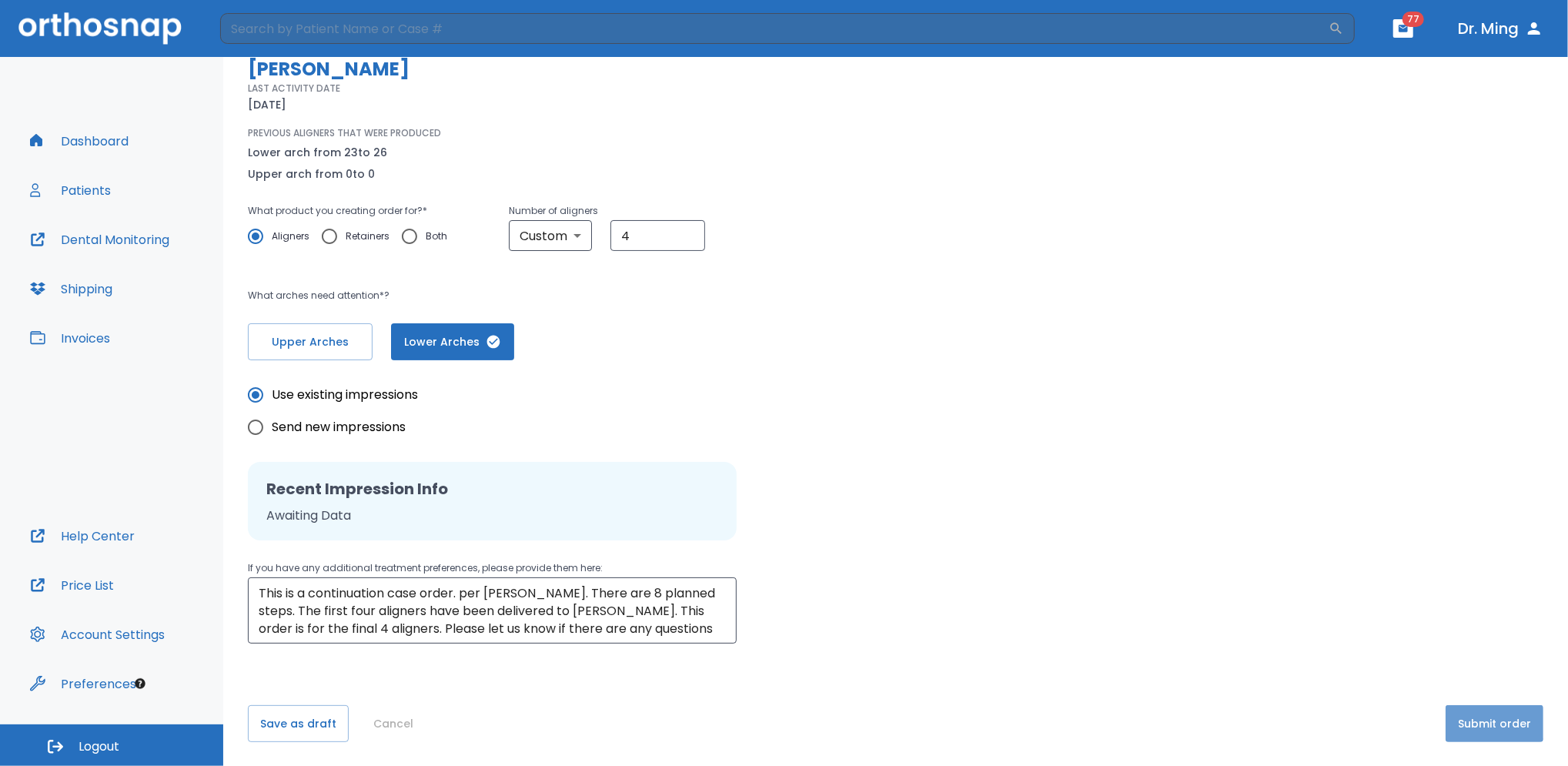
click at [1166, 574] on button "Submit order" at bounding box center [1494, 723] width 97 height 37
